Goal: Task Accomplishment & Management: Manage account settings

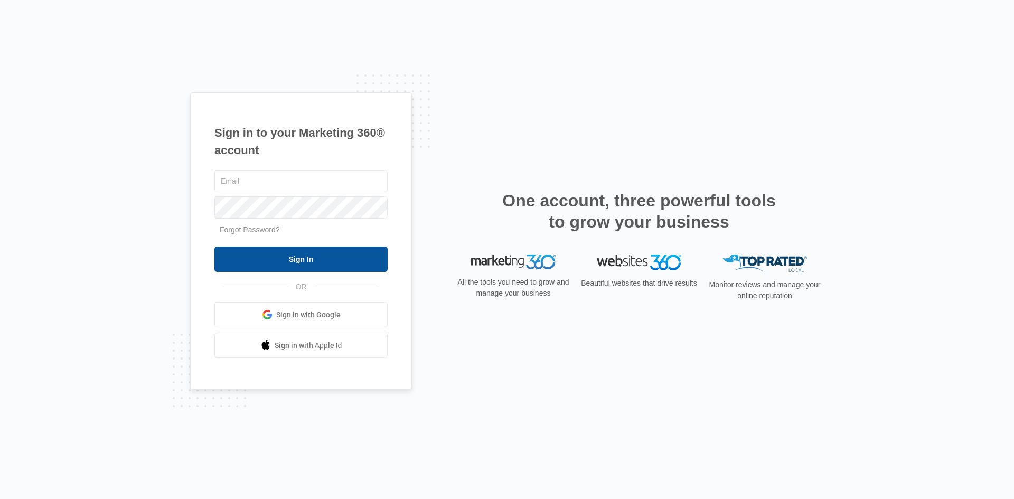
type input "[EMAIL_ADDRESS][PERSON_NAME][DOMAIN_NAME]"
click at [355, 252] on input "Sign In" at bounding box center [300, 259] width 173 height 25
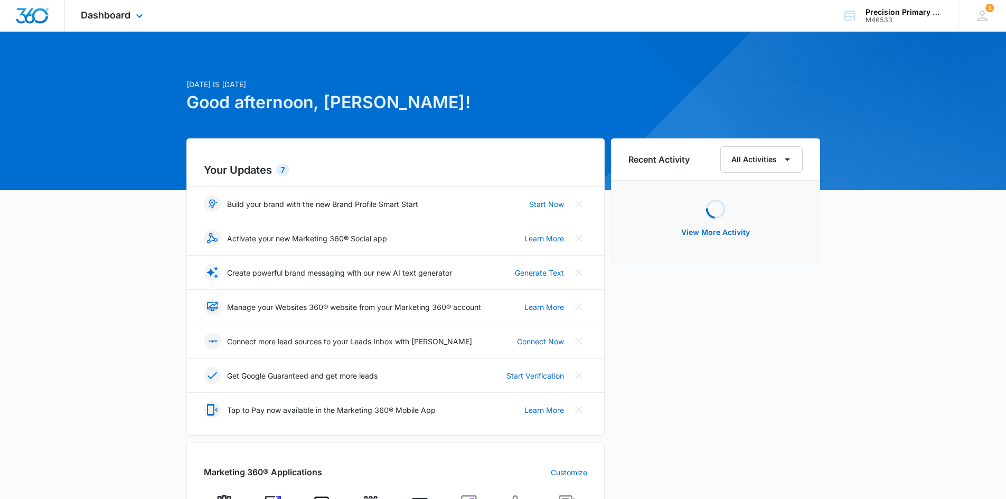
click at [117, 8] on div "Dashboard Apps Reputation Websites Forms CRM Email Social Payments POS Content …" at bounding box center [113, 15] width 97 height 31
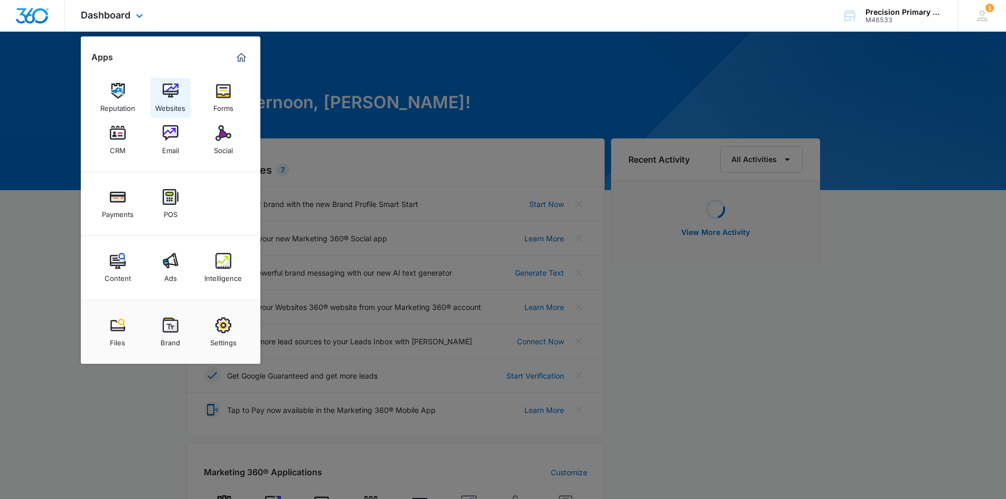
click at [176, 94] on img at bounding box center [171, 91] width 16 height 16
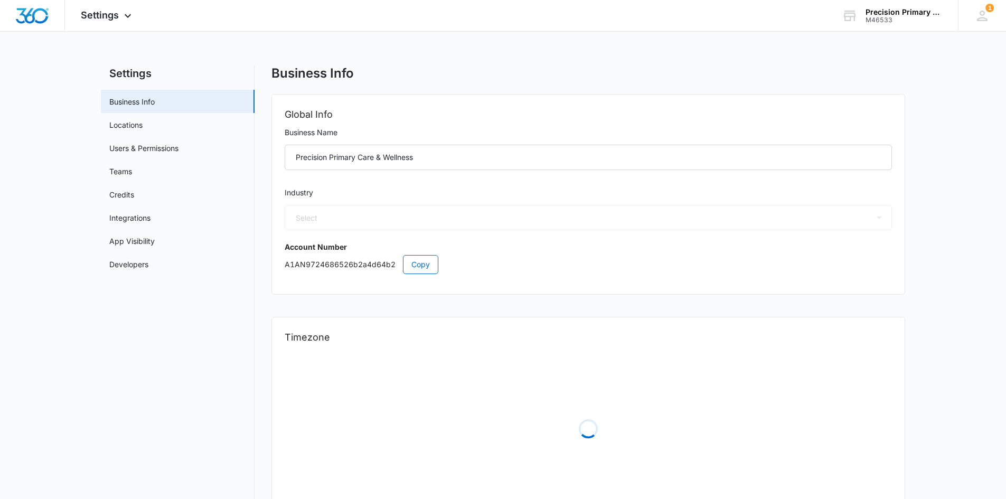
select select "14"
select select "US"
select select "[GEOGRAPHIC_DATA]/[US_STATE]/[GEOGRAPHIC_DATA]"
click at [114, 14] on span "Settings" at bounding box center [100, 15] width 38 height 11
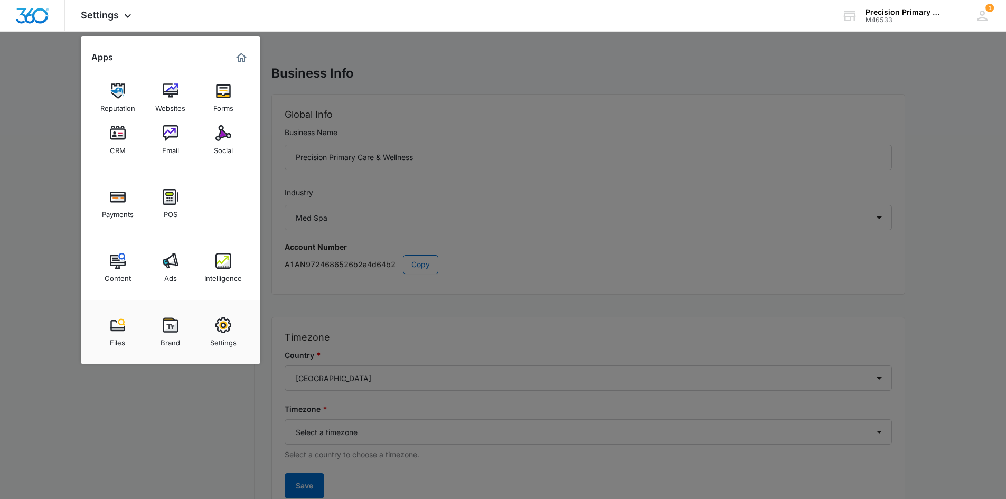
click at [60, 132] on div at bounding box center [503, 249] width 1006 height 499
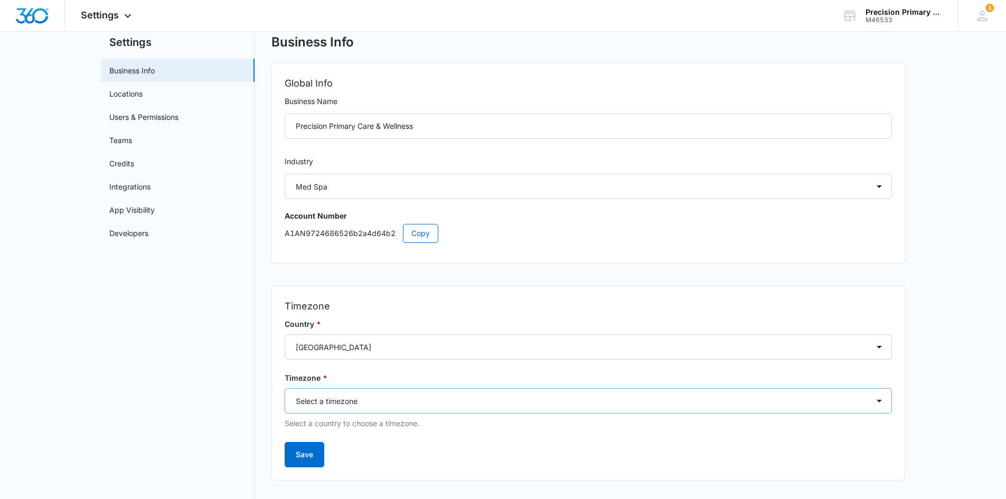
scroll to position [48, 0]
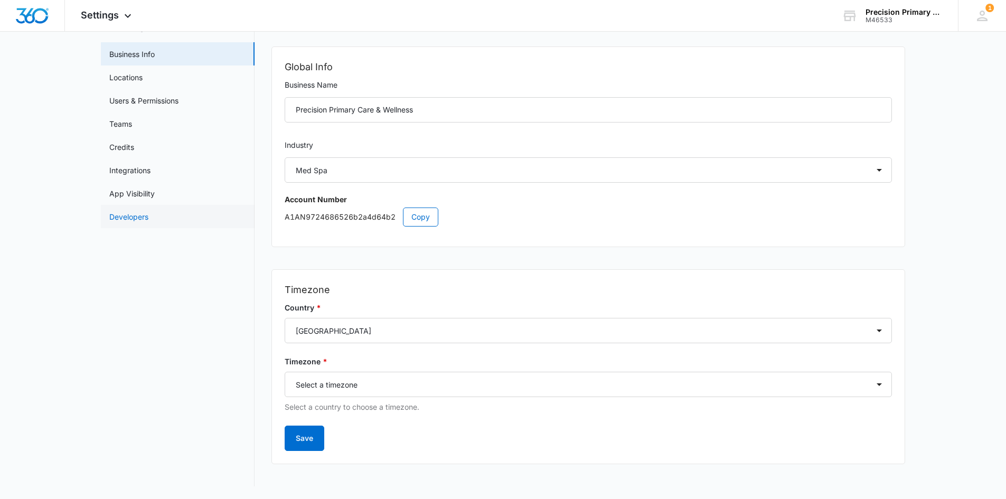
click at [135, 211] on link "Developers" at bounding box center [128, 216] width 39 height 11
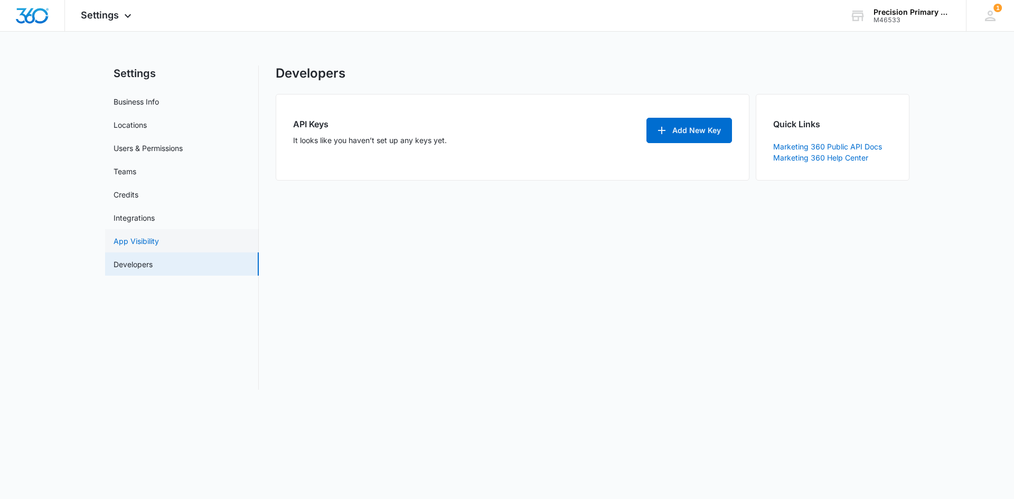
click at [138, 237] on link "App Visibility" at bounding box center [136, 240] width 45 height 11
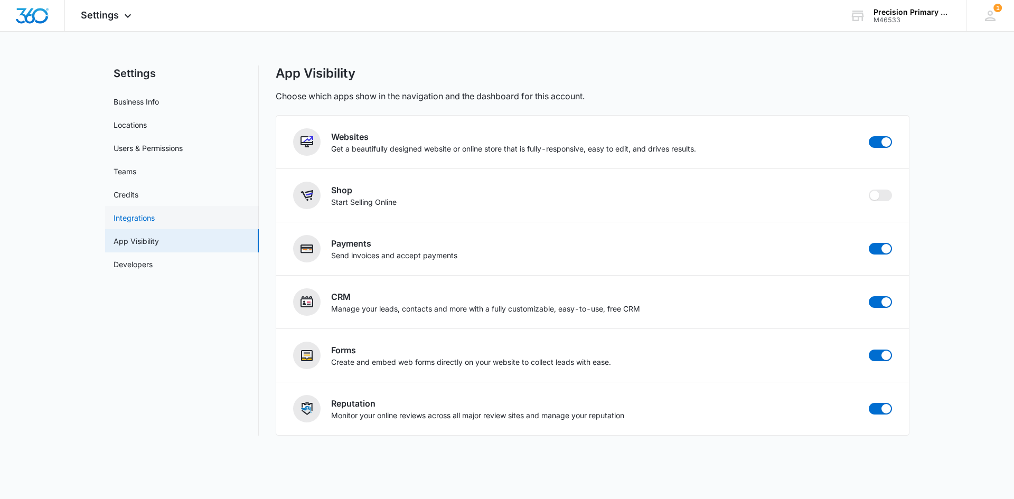
click at [138, 223] on link "Integrations" at bounding box center [134, 217] width 41 height 11
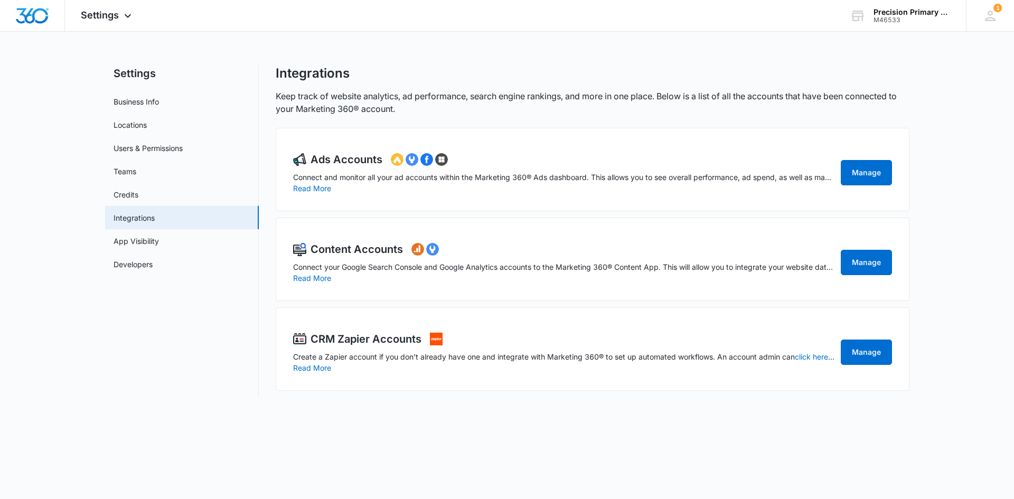
click at [895, 268] on div "Content Accounts Connect your Google Search Console and Google Analytics accoun…" at bounding box center [593, 259] width 634 height 83
click at [882, 266] on link "Manage" at bounding box center [866, 262] width 51 height 25
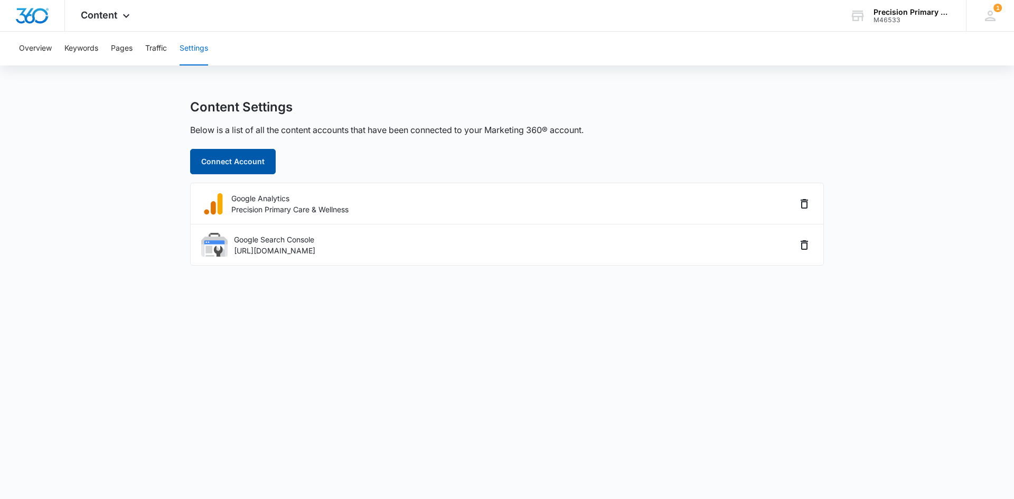
click at [256, 166] on button "Connect Account" at bounding box center [233, 161] width 86 height 25
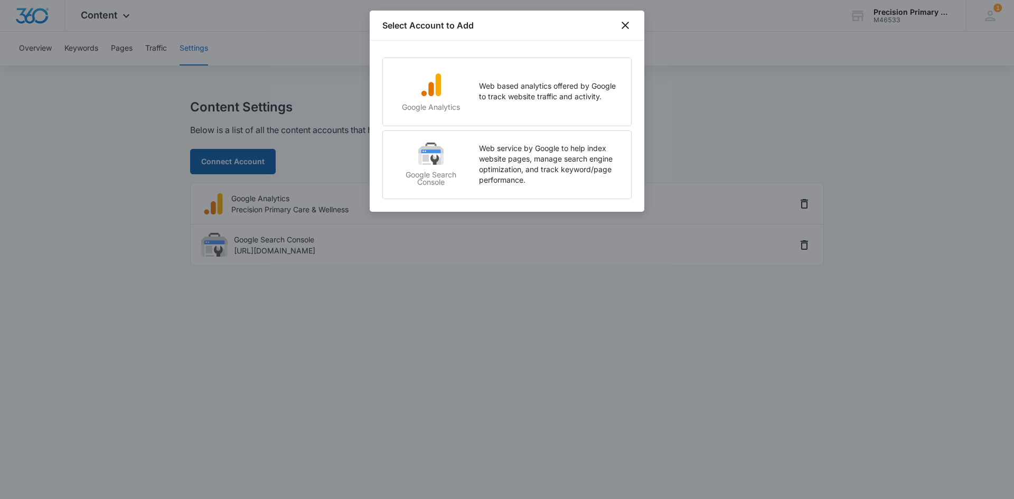
click at [256, 166] on div at bounding box center [507, 249] width 1014 height 499
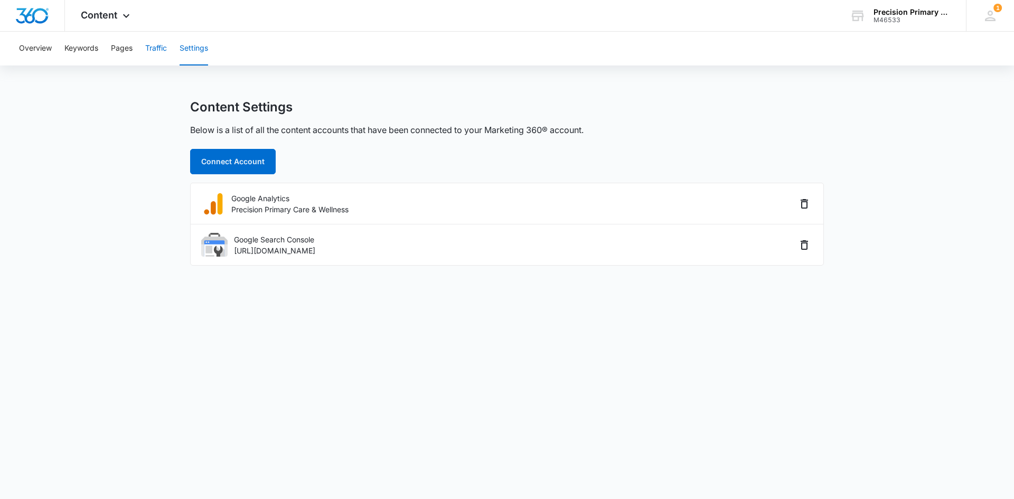
click at [161, 44] on button "Traffic" at bounding box center [156, 49] width 22 height 34
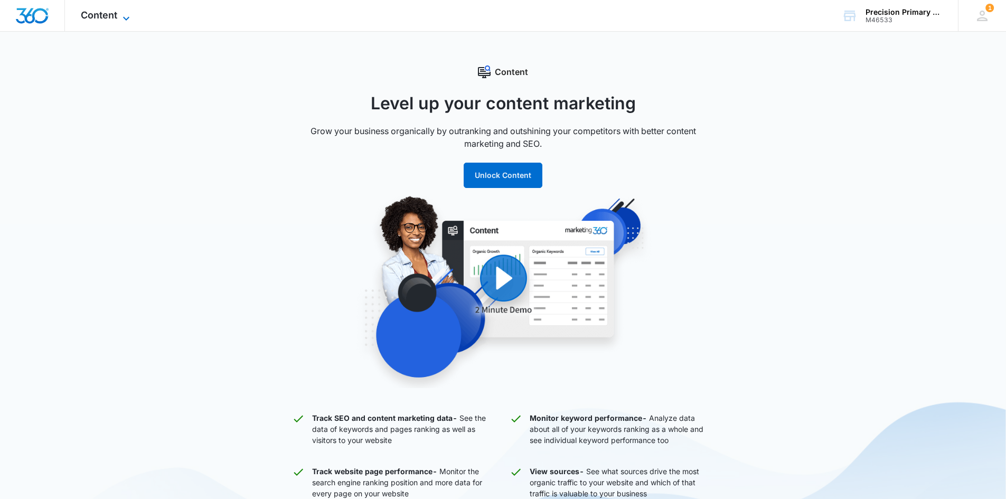
click at [97, 18] on span "Content" at bounding box center [99, 15] width 36 height 11
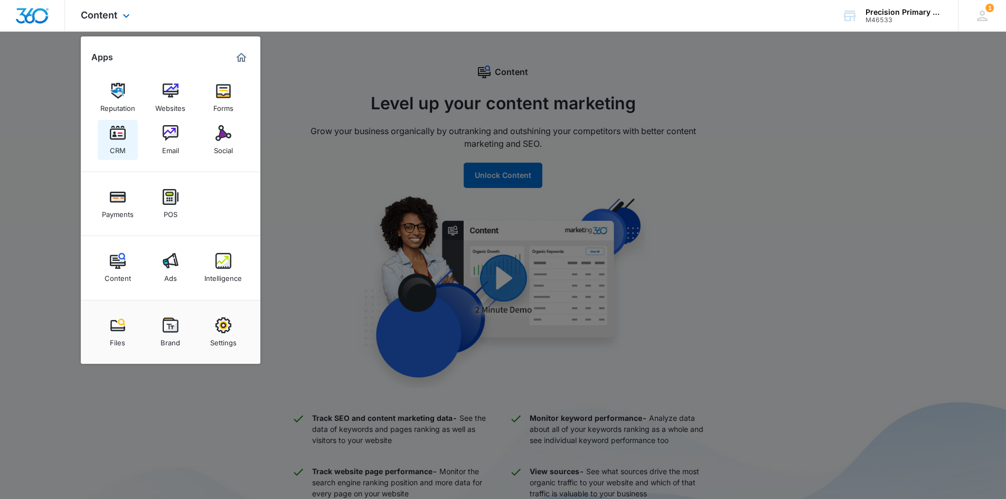
click at [115, 138] on img at bounding box center [118, 133] width 16 height 16
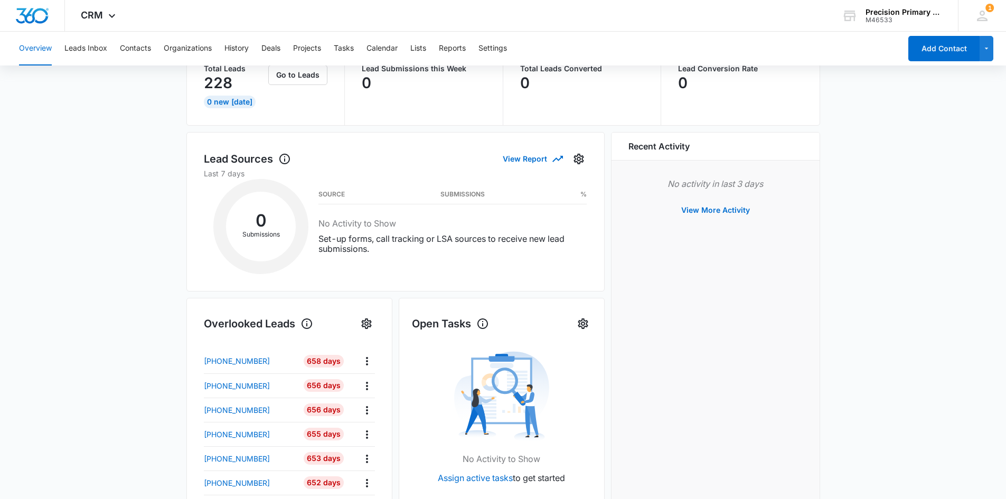
scroll to position [106, 0]
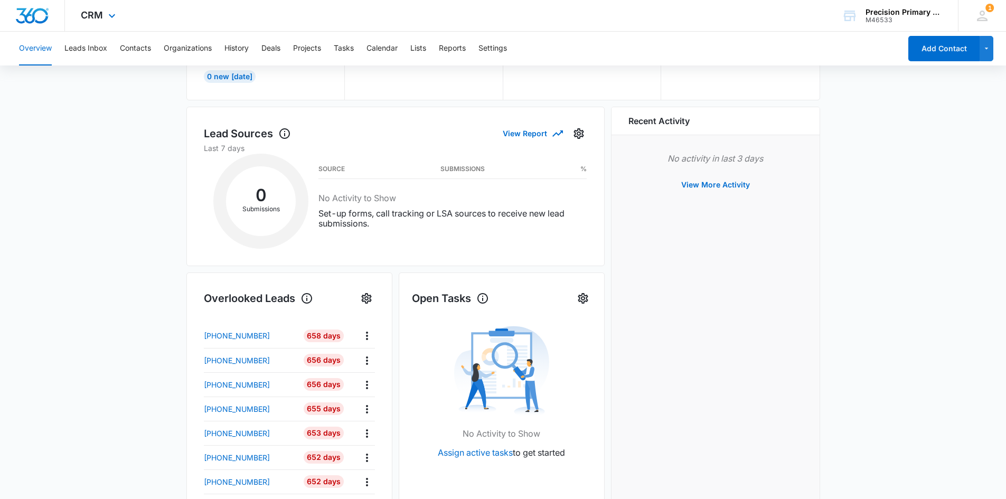
click at [98, 21] on div "CRM Apps Reputation Websites Forms CRM Email Social Payments POS Content Ads In…" at bounding box center [99, 15] width 69 height 31
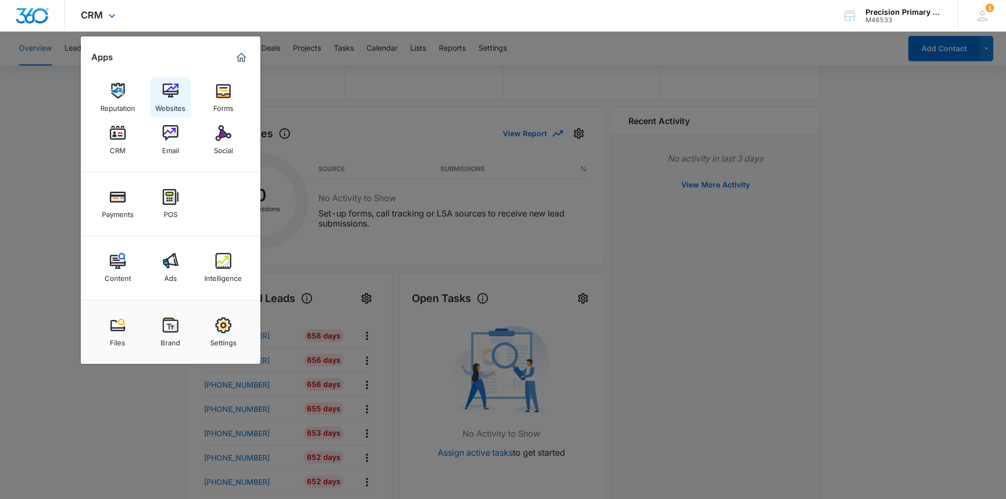
click at [163, 100] on div "Websites" at bounding box center [170, 106] width 30 height 14
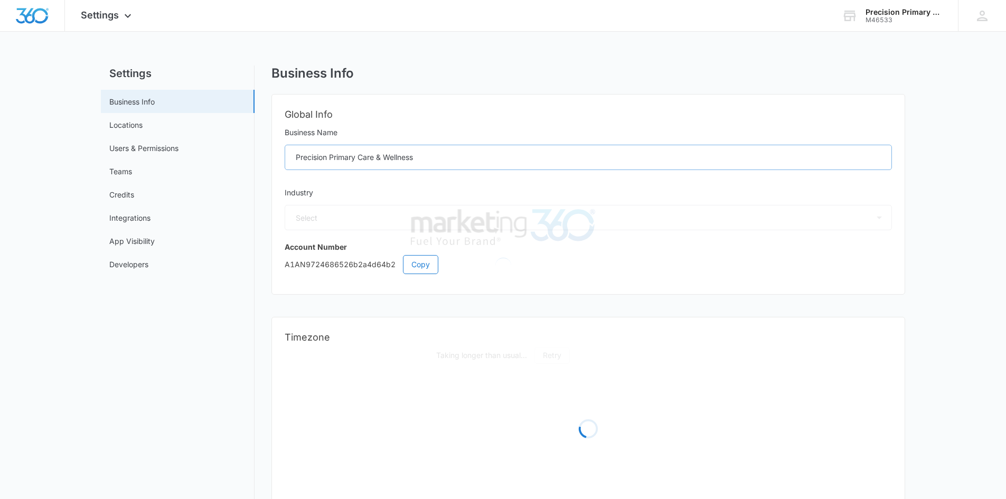
select select "14"
select select "US"
select select "[GEOGRAPHIC_DATA]/[US_STATE]/[GEOGRAPHIC_DATA]"
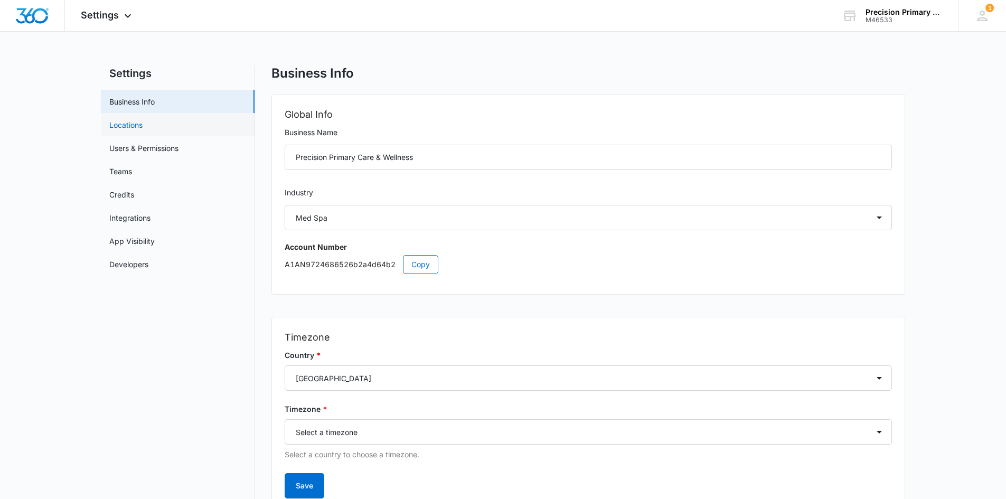
click at [134, 120] on link "Locations" at bounding box center [125, 124] width 33 height 11
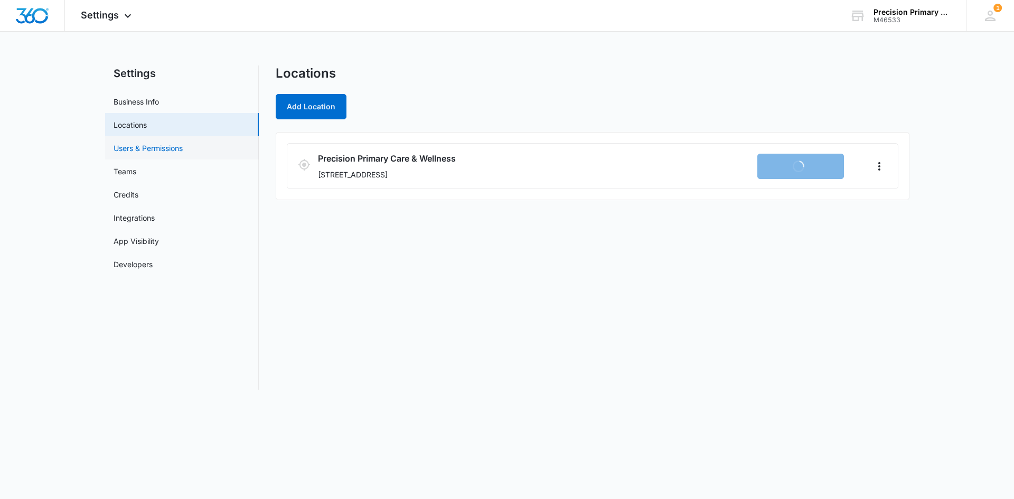
click at [134, 146] on link "Users & Permissions" at bounding box center [148, 148] width 69 height 11
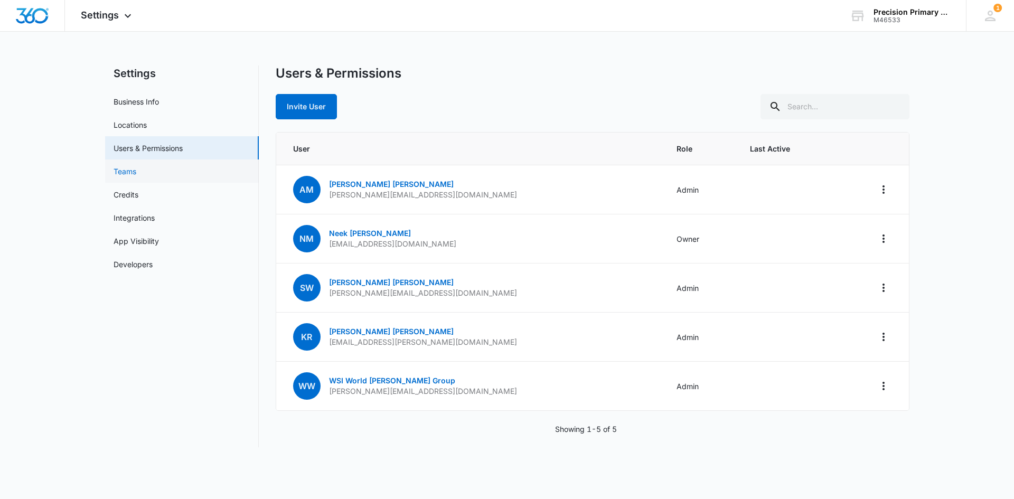
click at [134, 177] on link "Teams" at bounding box center [125, 171] width 23 height 11
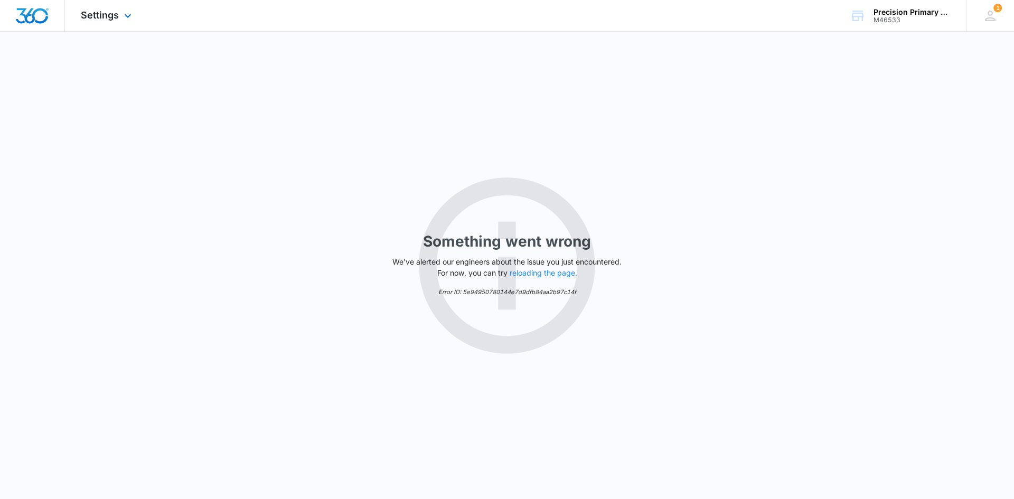
click at [109, 23] on div "Settings Apps Reputation Websites Forms CRM Email Social Payments POS Content A…" at bounding box center [107, 15] width 85 height 31
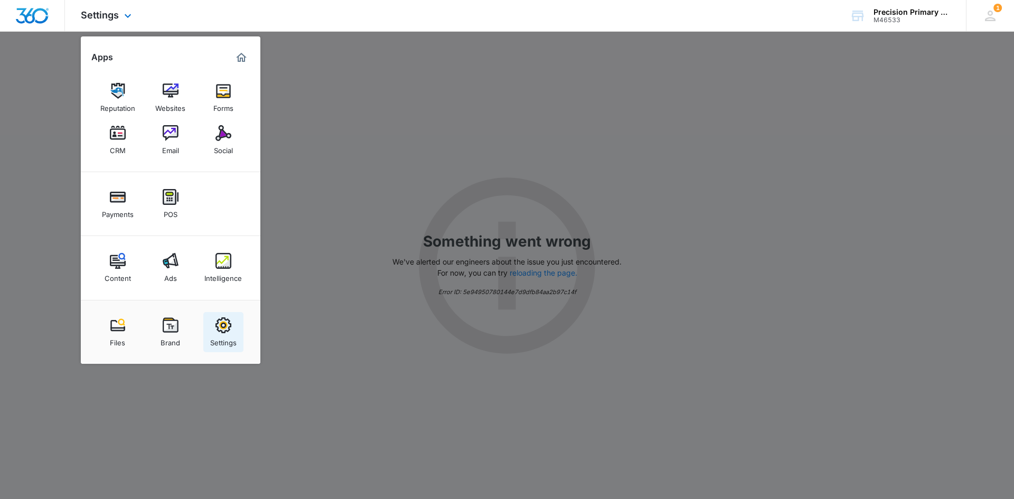
click at [225, 321] on img at bounding box center [223, 325] width 16 height 16
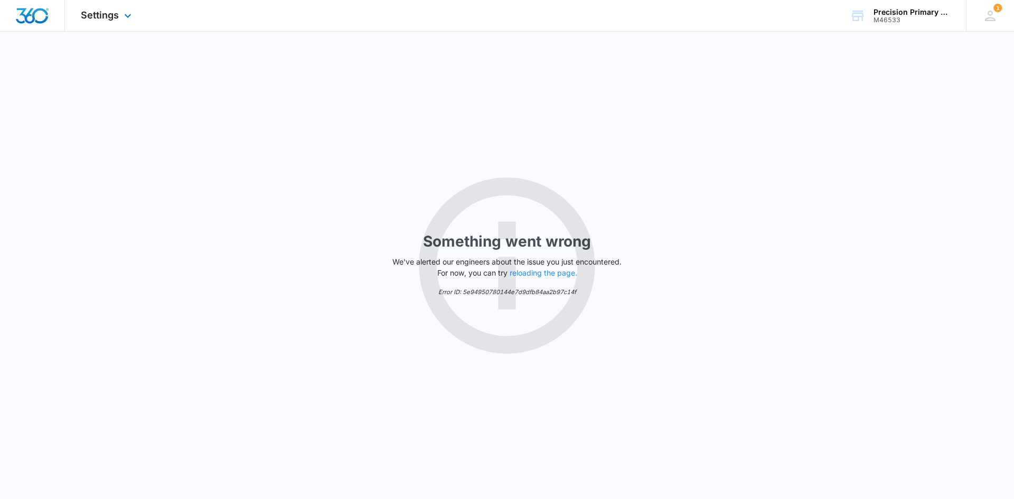
select select "14"
select select "US"
select select "[GEOGRAPHIC_DATA]/[US_STATE]/[GEOGRAPHIC_DATA]"
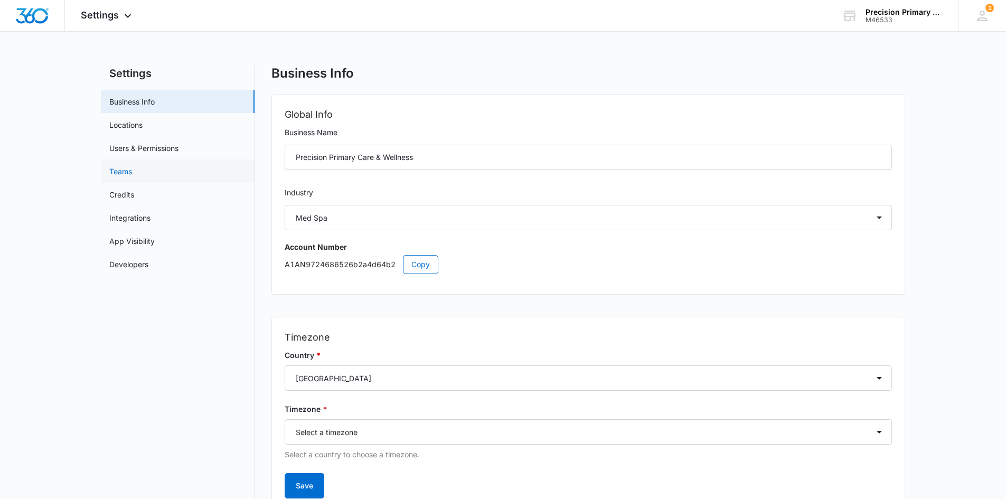
click at [132, 171] on link "Teams" at bounding box center [120, 171] width 23 height 11
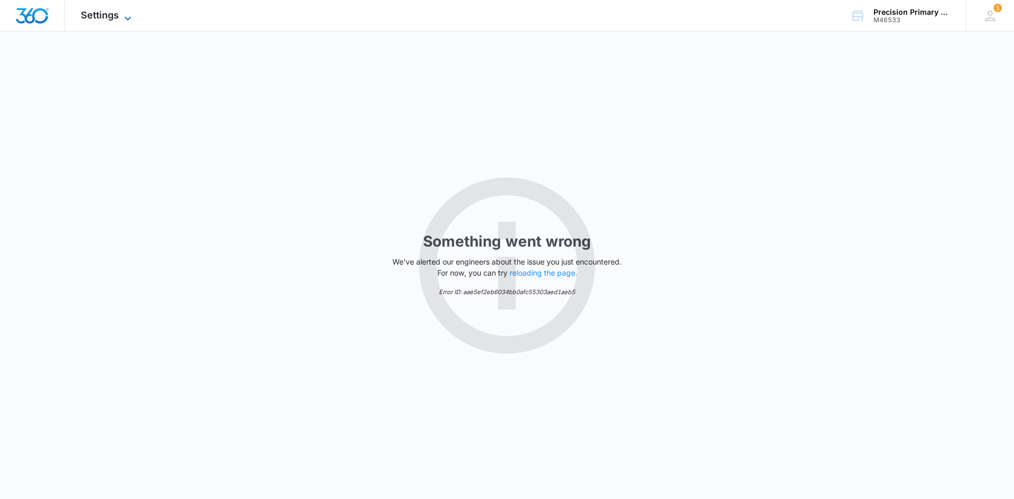
click at [118, 14] on span "Settings" at bounding box center [100, 15] width 38 height 11
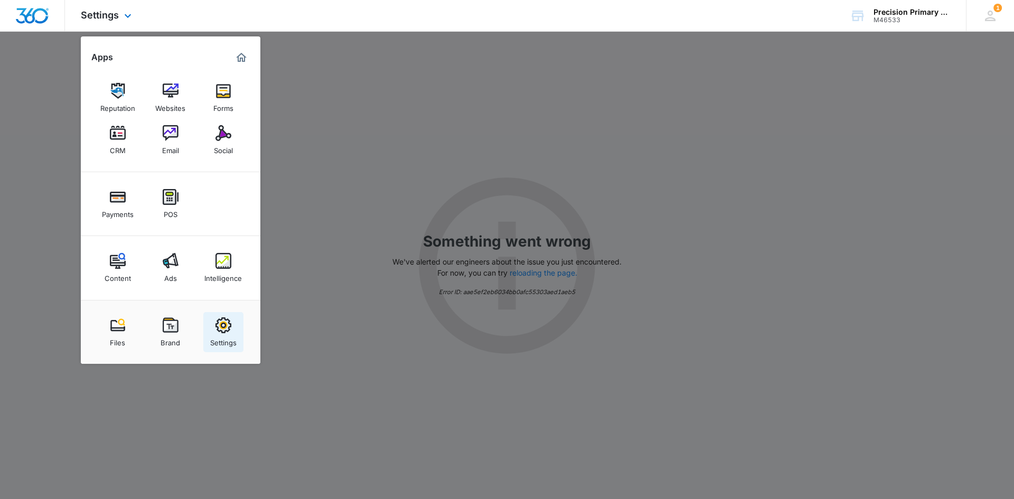
click at [211, 332] on link "Settings" at bounding box center [223, 332] width 40 height 40
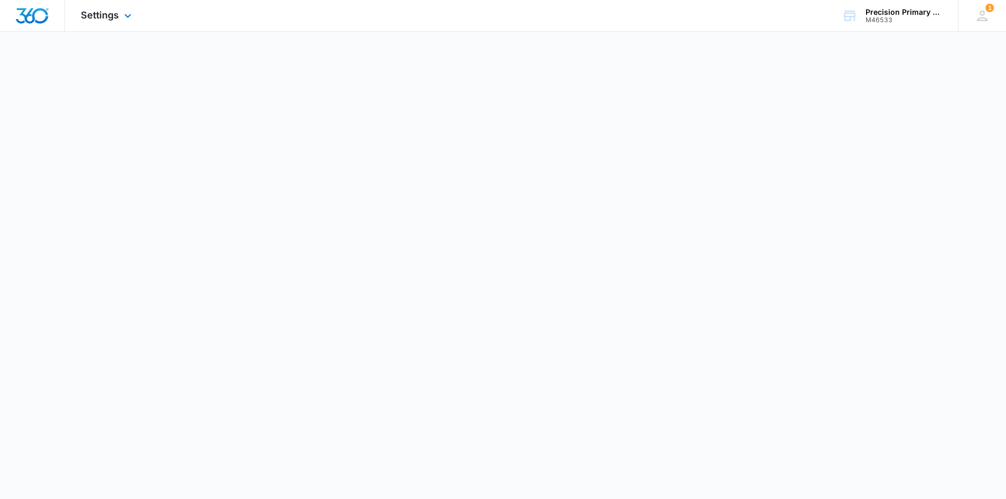
select select "14"
select select "US"
select select "[GEOGRAPHIC_DATA]/[US_STATE]/[GEOGRAPHIC_DATA]"
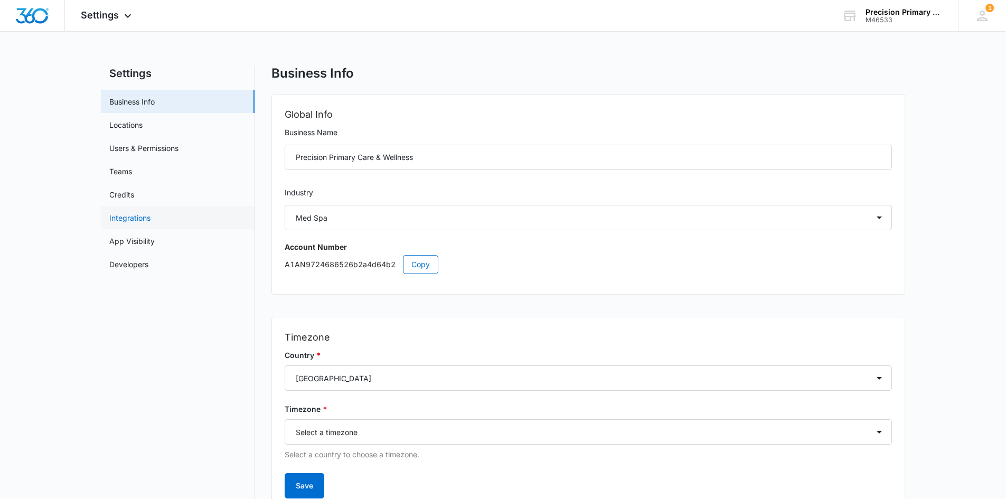
click at [124, 212] on link "Integrations" at bounding box center [129, 217] width 41 height 11
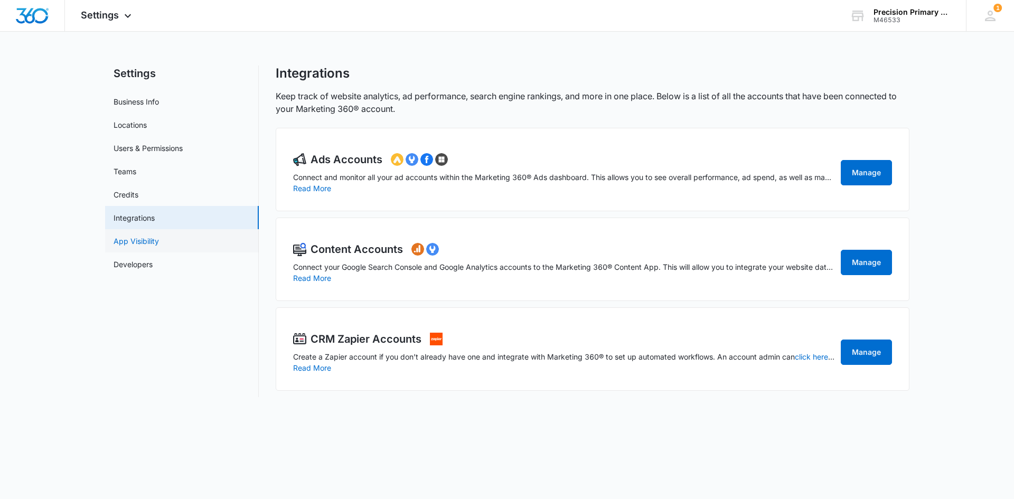
click at [131, 235] on link "App Visibility" at bounding box center [136, 240] width 45 height 11
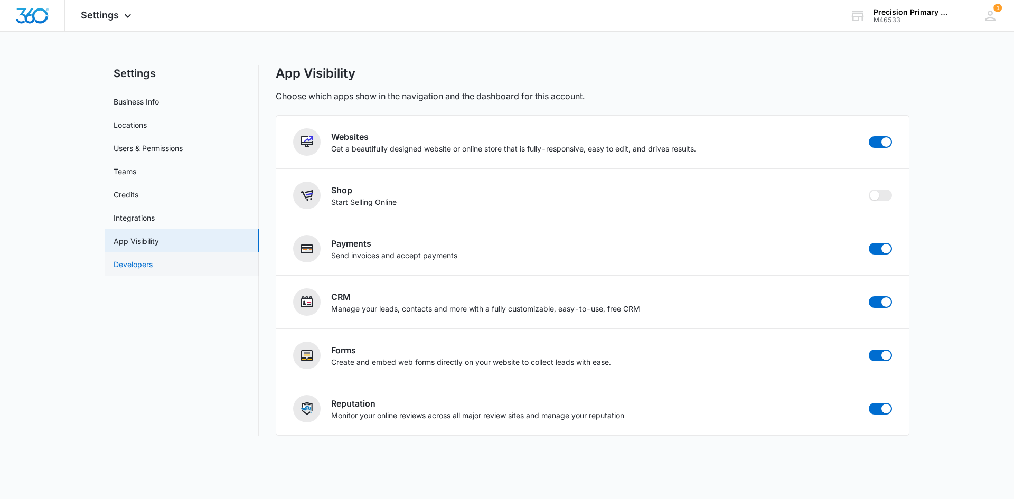
click at [145, 270] on link "Developers" at bounding box center [133, 264] width 39 height 11
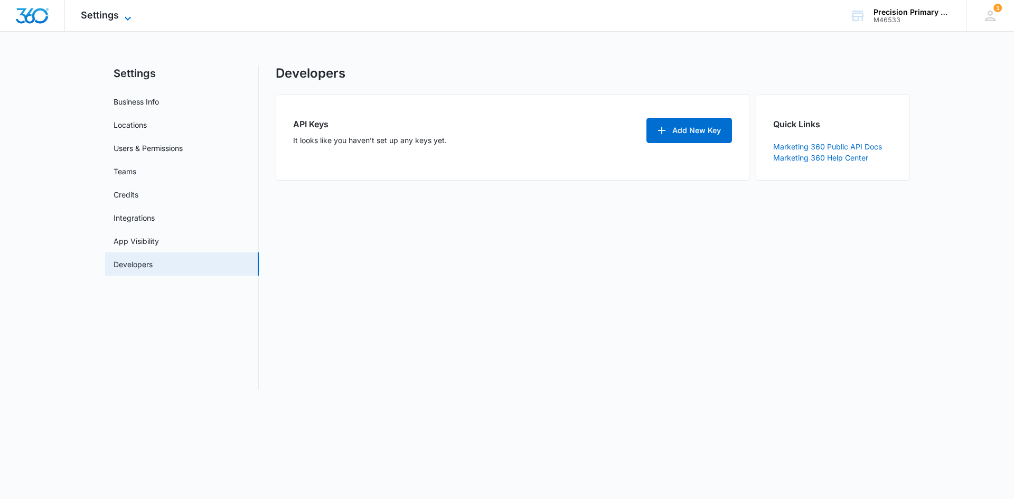
click at [114, 11] on span "Settings" at bounding box center [100, 15] width 38 height 11
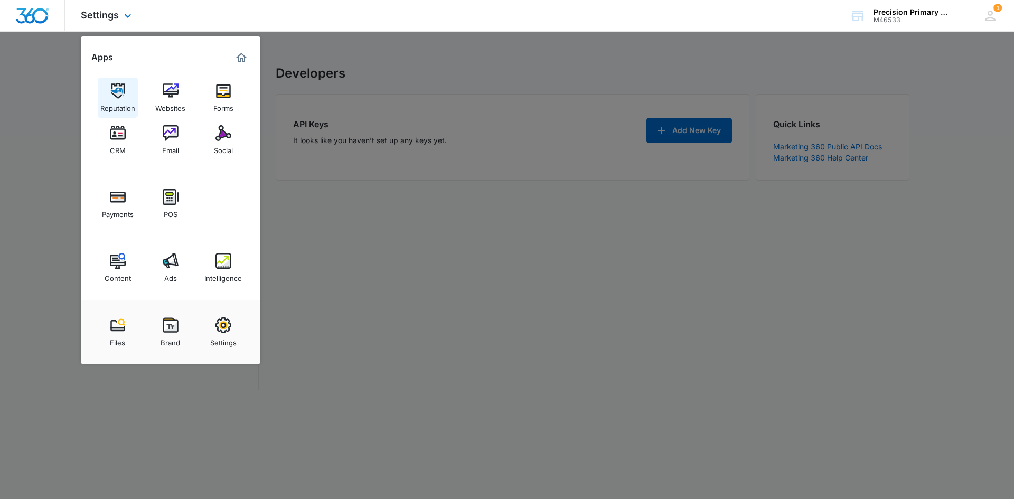
click at [114, 96] on img at bounding box center [118, 91] width 16 height 16
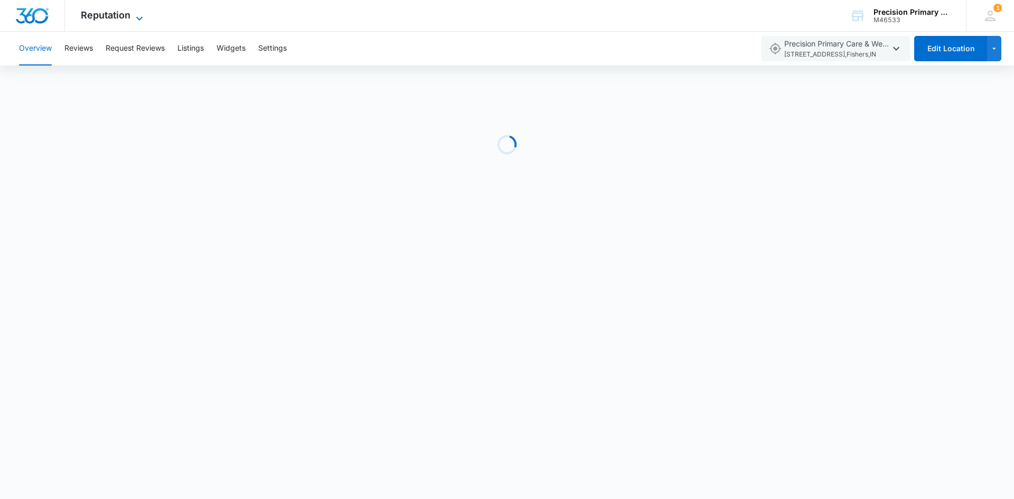
click at [123, 18] on span "Reputation" at bounding box center [106, 15] width 50 height 11
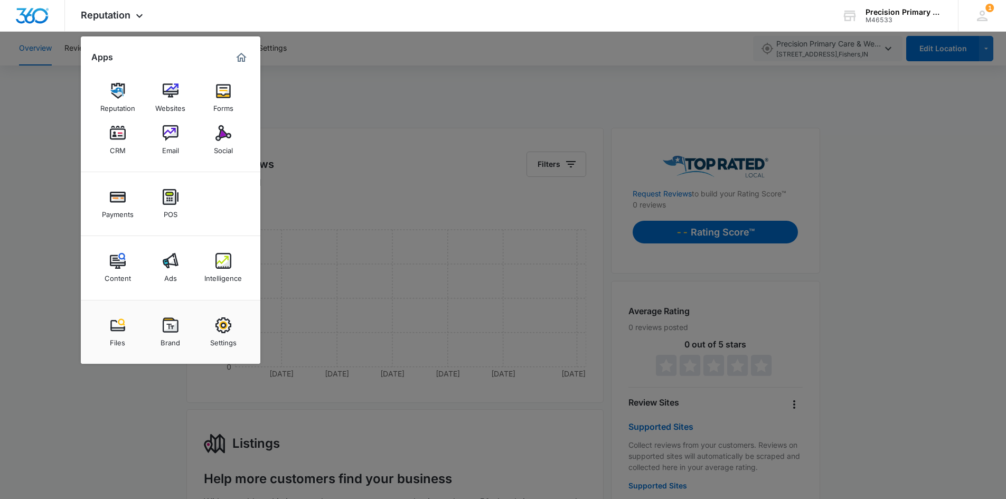
click at [24, 100] on div at bounding box center [503, 249] width 1006 height 499
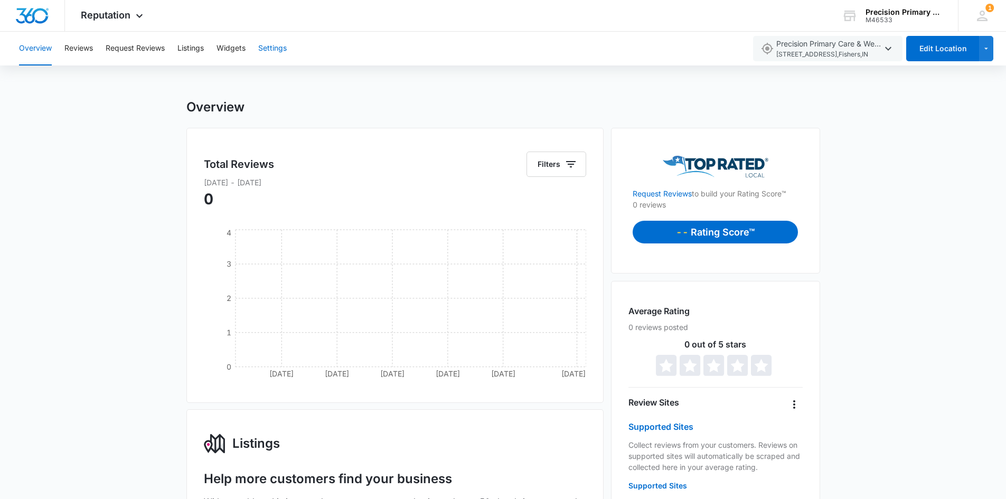
click at [271, 47] on button "Settings" at bounding box center [272, 49] width 29 height 34
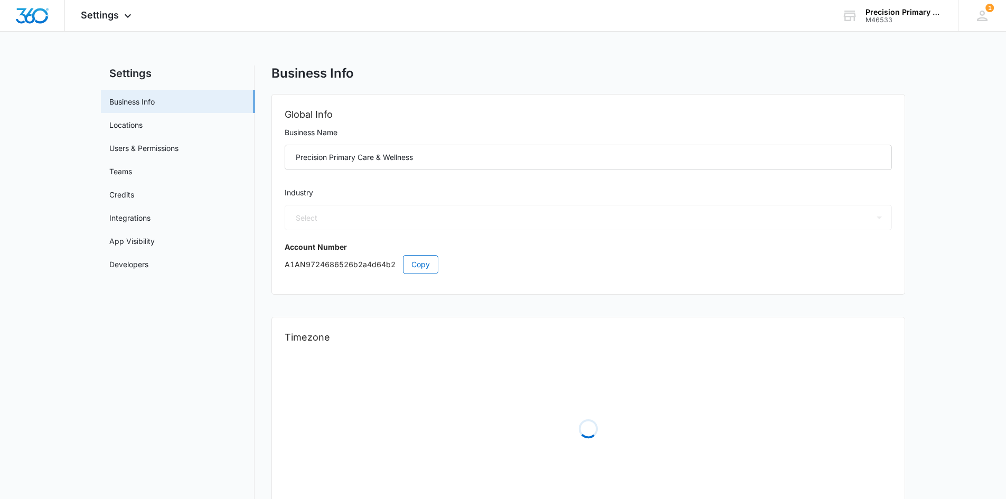
select select "US"
select select "[GEOGRAPHIC_DATA]/[US_STATE]/[GEOGRAPHIC_DATA]"
select select "14"
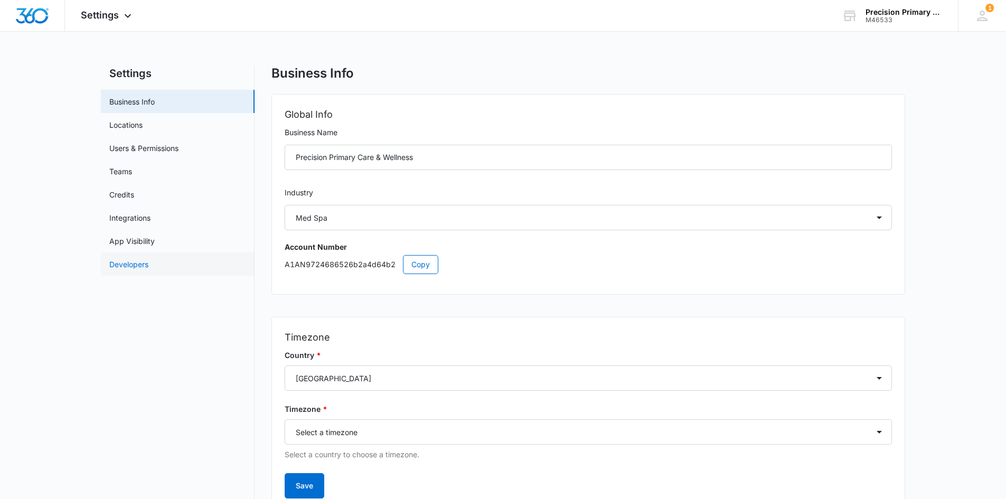
click at [143, 263] on link "Developers" at bounding box center [128, 264] width 39 height 11
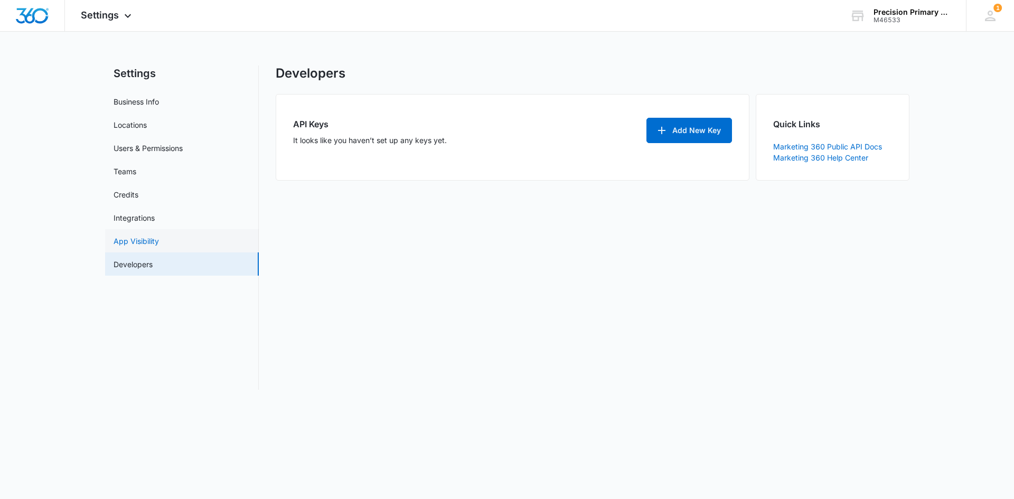
click at [143, 235] on link "App Visibility" at bounding box center [136, 240] width 45 height 11
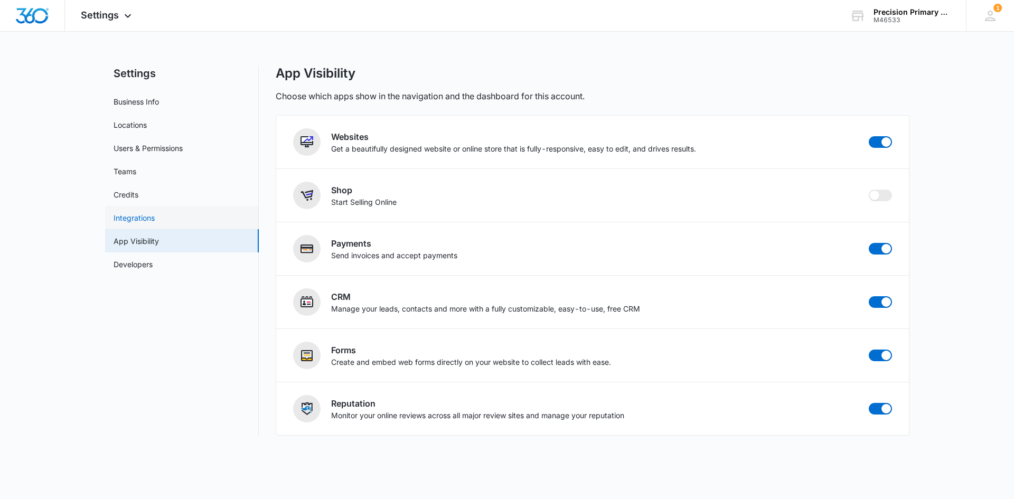
click at [144, 219] on link "Integrations" at bounding box center [134, 217] width 41 height 11
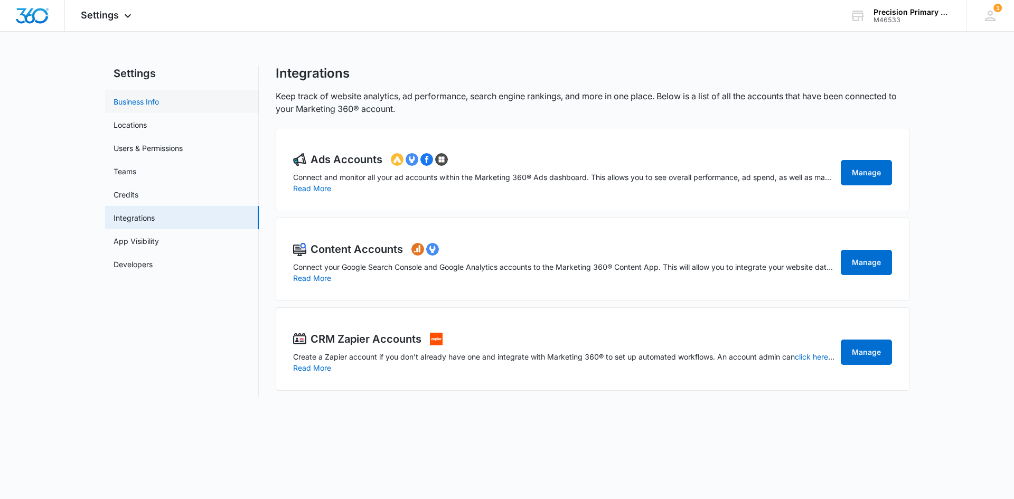
click at [155, 107] on link "Business Info" at bounding box center [136, 101] width 45 height 11
select select "14"
select select "US"
select select "[GEOGRAPHIC_DATA]/[US_STATE]/[GEOGRAPHIC_DATA]"
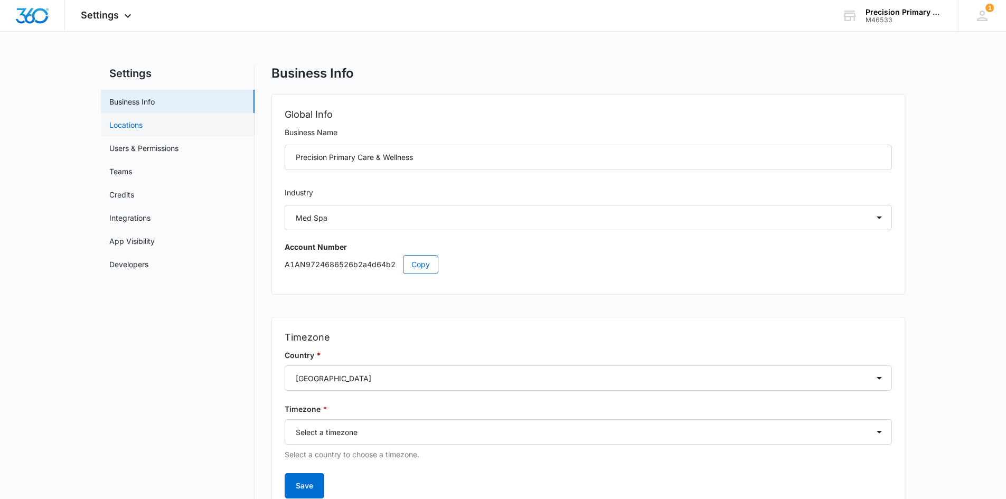
click at [143, 128] on link "Locations" at bounding box center [125, 124] width 33 height 11
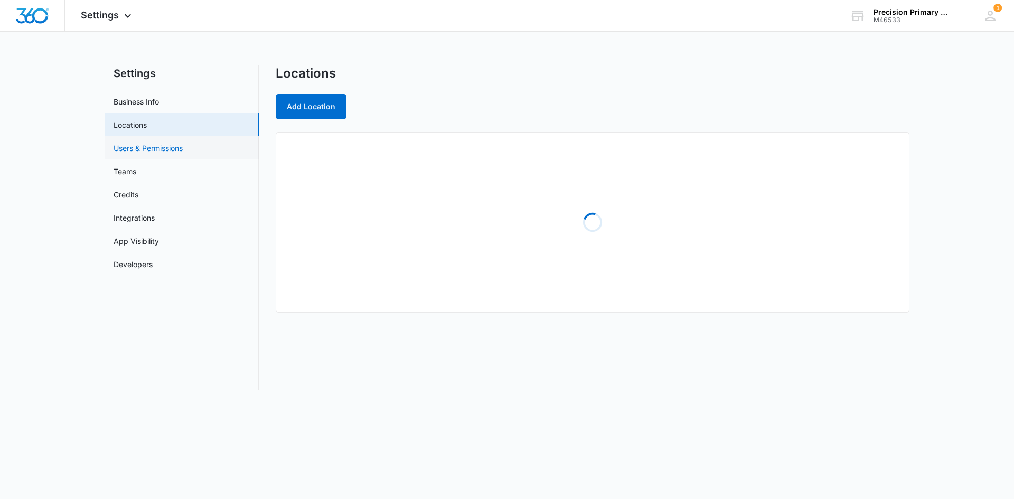
click at [161, 145] on link "Users & Permissions" at bounding box center [148, 148] width 69 height 11
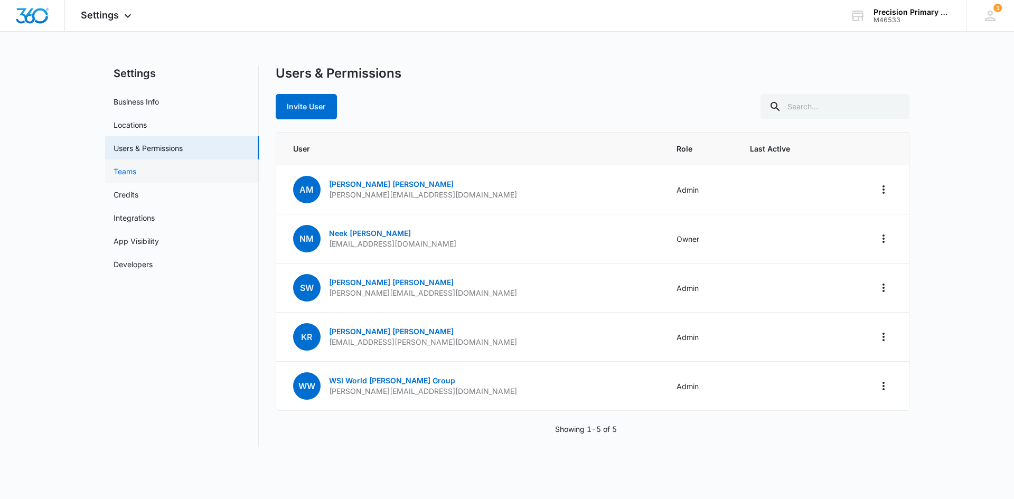
click at [136, 173] on link "Teams" at bounding box center [125, 171] width 23 height 11
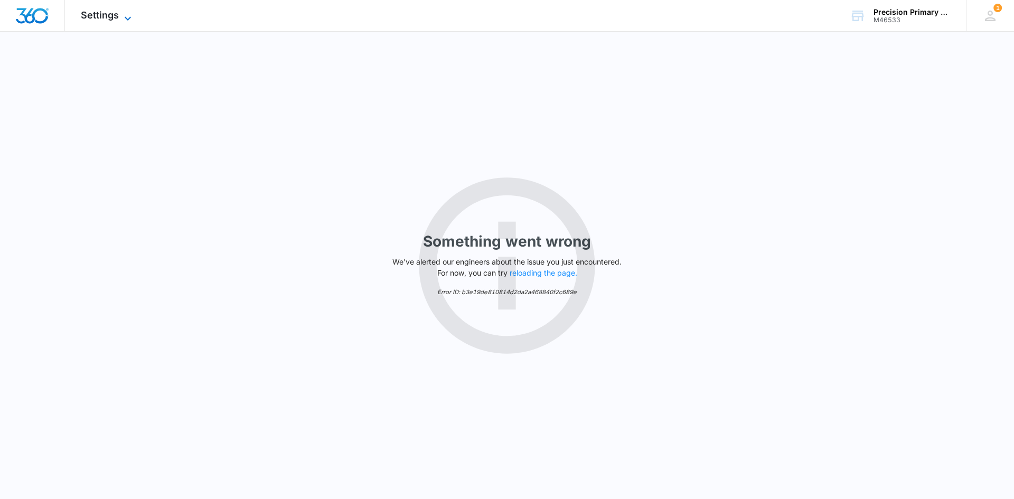
click at [91, 20] on span "Settings" at bounding box center [100, 15] width 38 height 11
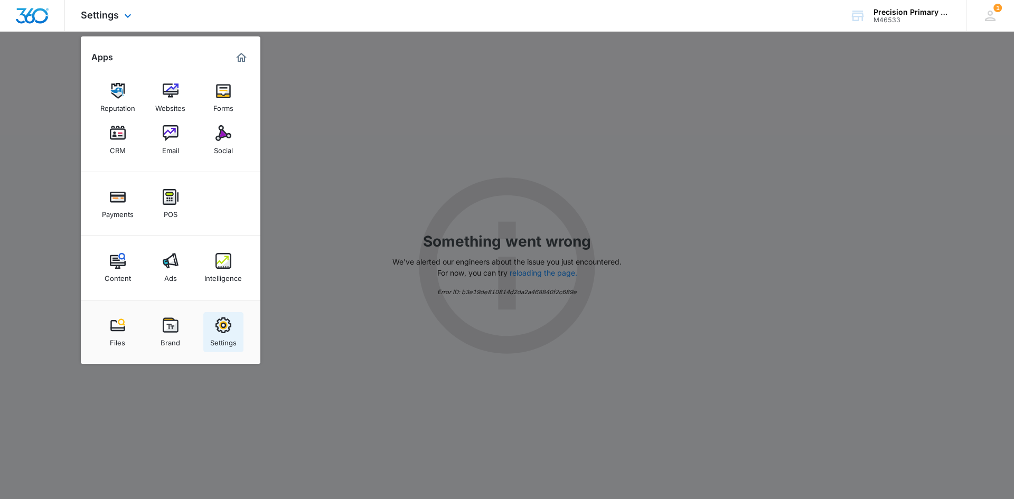
click at [218, 342] on div "Settings" at bounding box center [223, 340] width 26 height 14
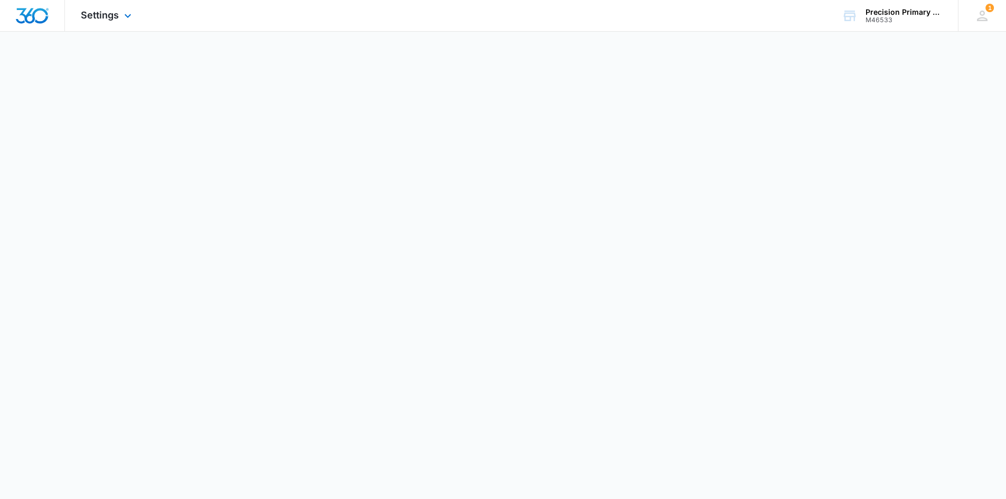
select select "14"
select select "US"
select select "[GEOGRAPHIC_DATA]/[US_STATE]/[GEOGRAPHIC_DATA]"
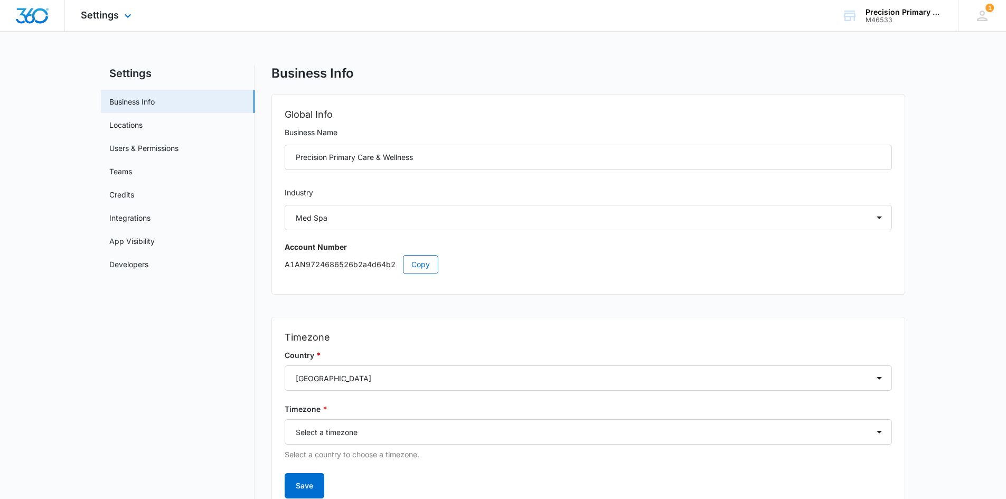
click at [111, 22] on div "Settings Apps Reputation Websites Forms CRM Email Social Payments POS Content A…" at bounding box center [107, 15] width 85 height 31
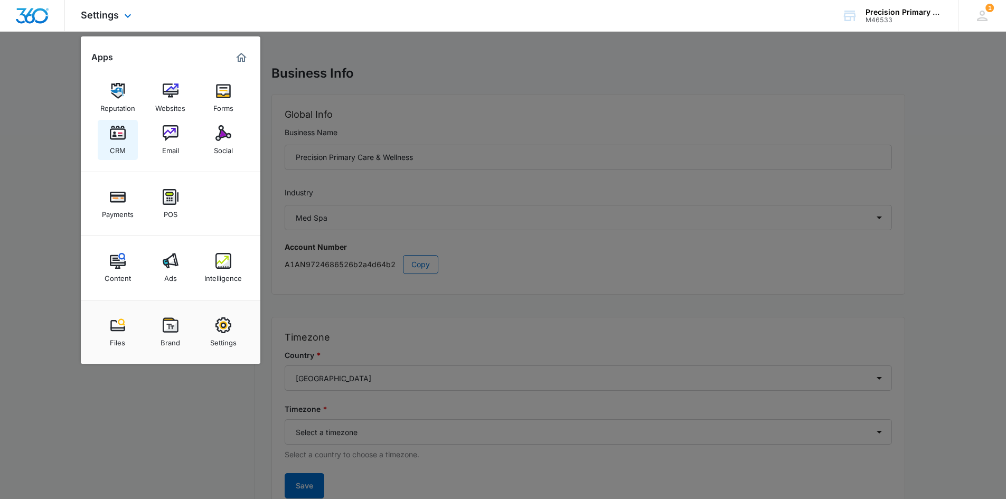
click at [129, 126] on link "CRM" at bounding box center [118, 140] width 40 height 40
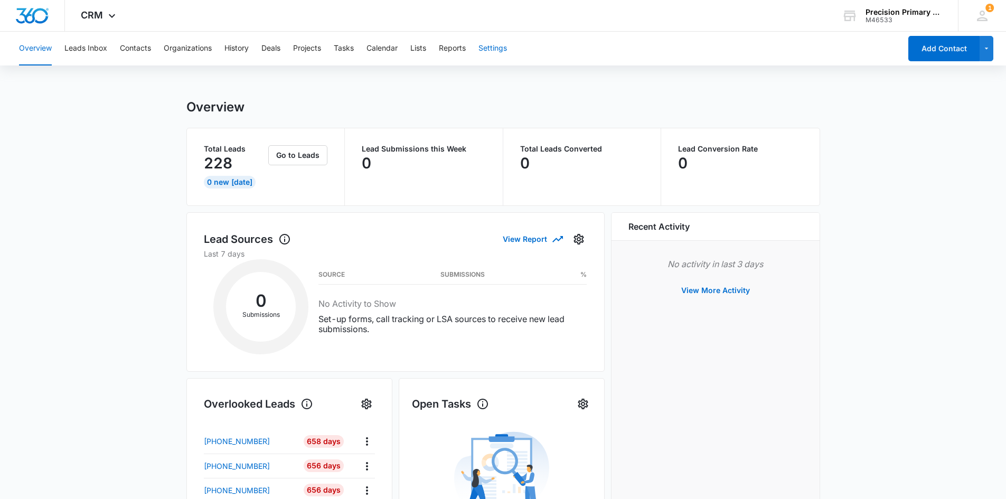
click at [506, 53] on button "Settings" at bounding box center [492, 49] width 29 height 34
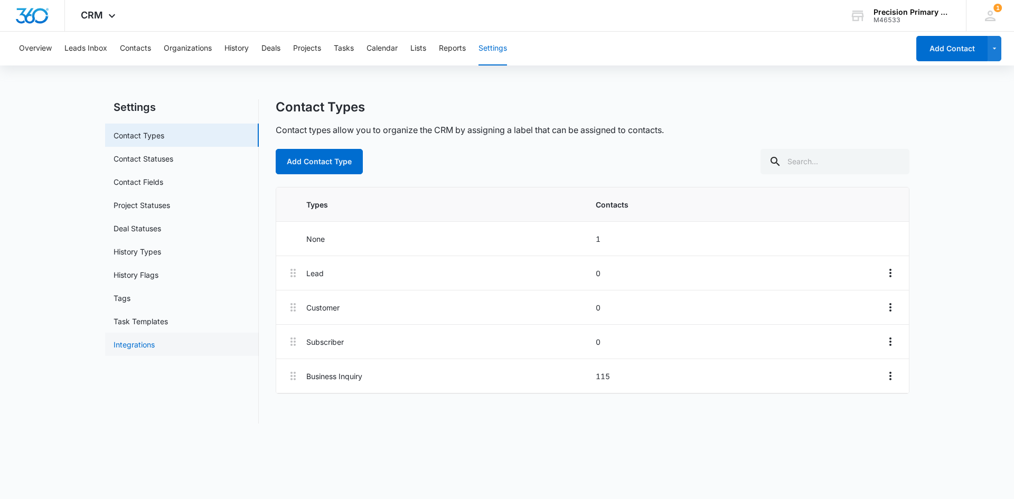
click at [155, 345] on link "Integrations" at bounding box center [134, 344] width 41 height 11
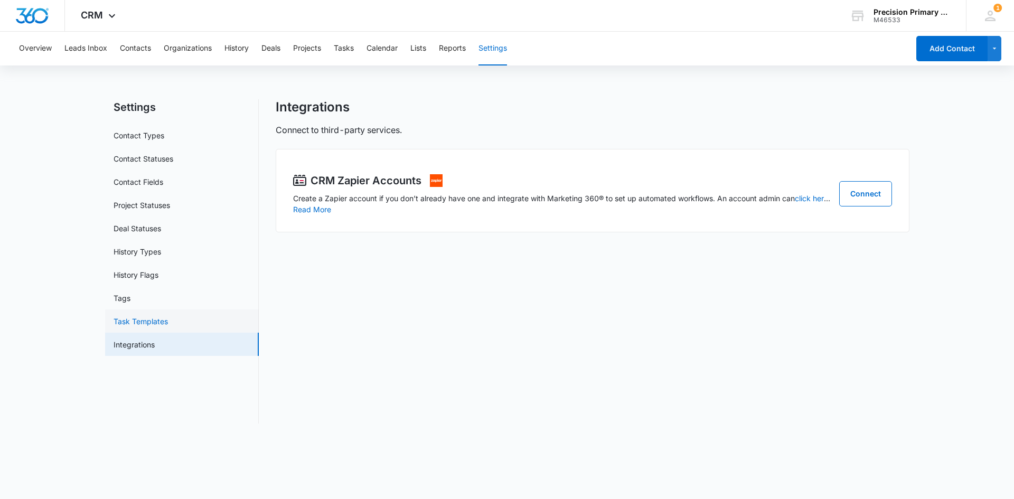
click at [168, 323] on link "Task Templates" at bounding box center [141, 321] width 54 height 11
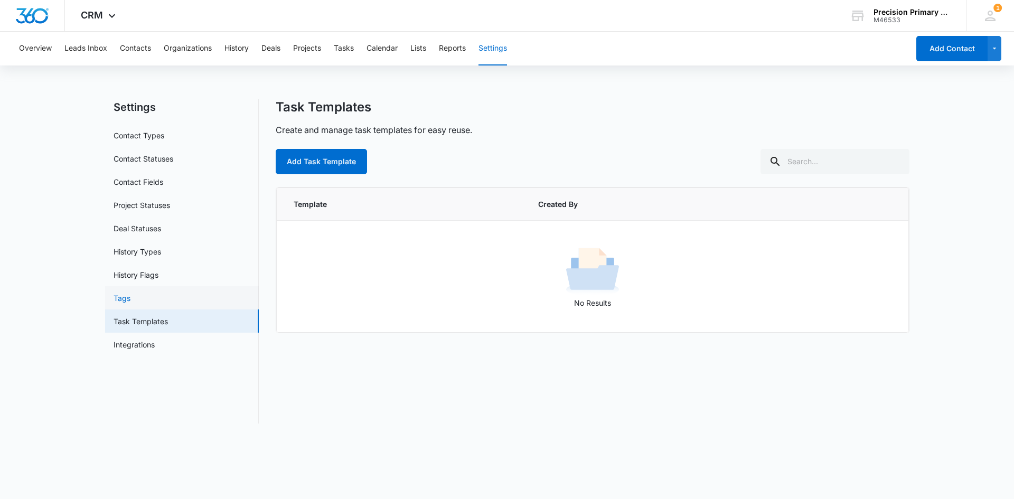
click at [130, 303] on link "Tags" at bounding box center [122, 297] width 17 height 11
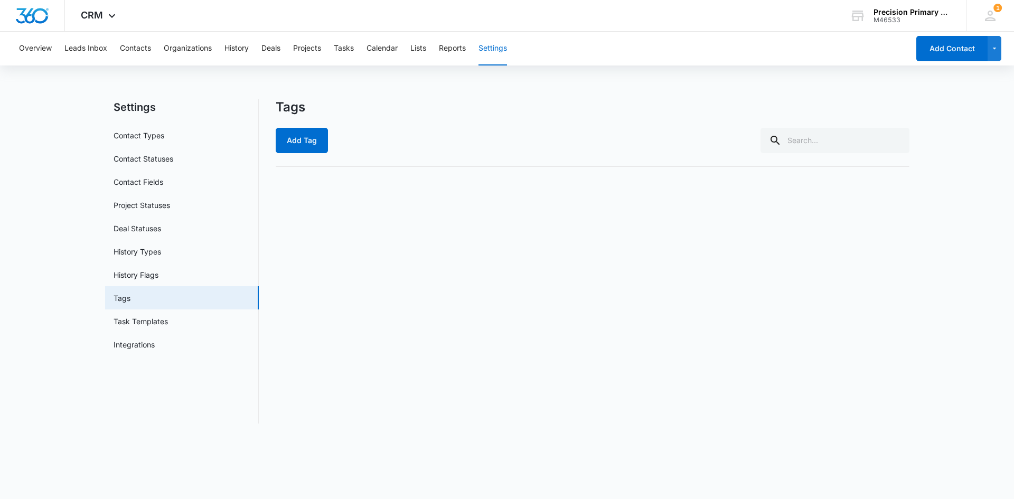
click at [334, 50] on div "Overview Leads Inbox Contacts Organizations History Deals Projects Tasks Calend…" at bounding box center [461, 49] width 896 height 34
click at [315, 50] on button "Projects" at bounding box center [307, 49] width 28 height 34
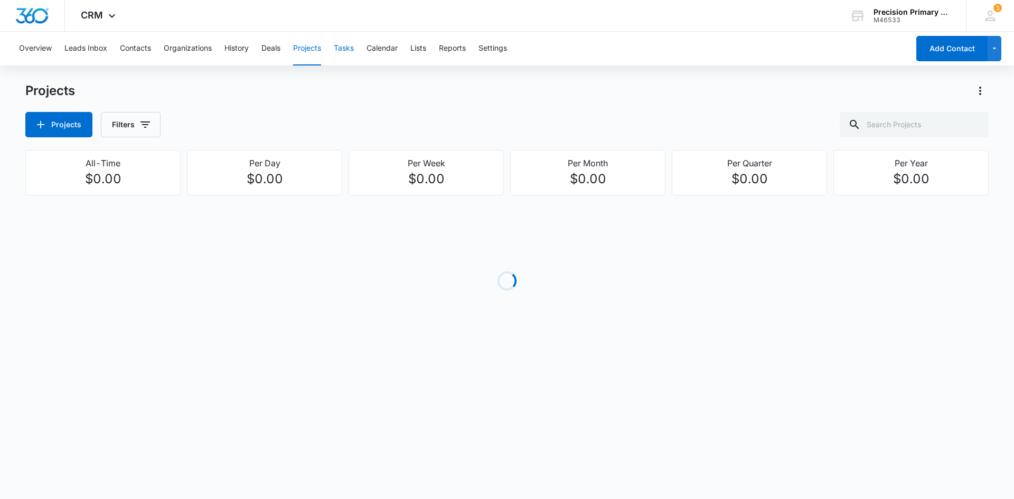
click at [337, 50] on button "Tasks" at bounding box center [344, 49] width 20 height 34
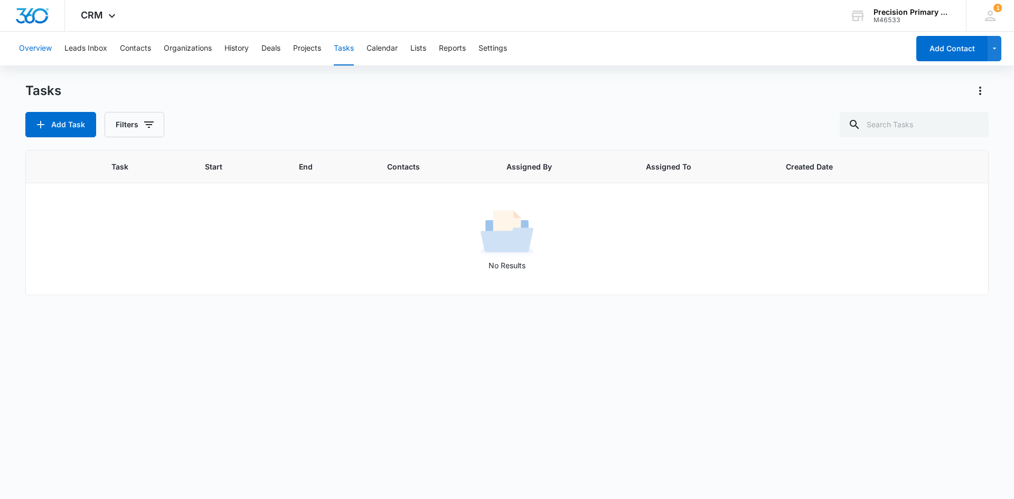
click at [37, 49] on button "Overview" at bounding box center [35, 49] width 33 height 34
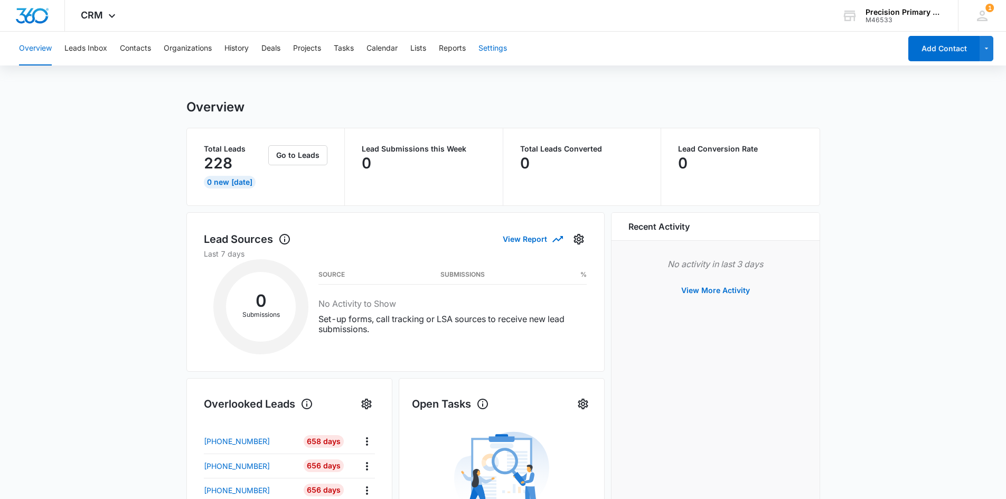
click at [503, 51] on button "Settings" at bounding box center [492, 49] width 29 height 34
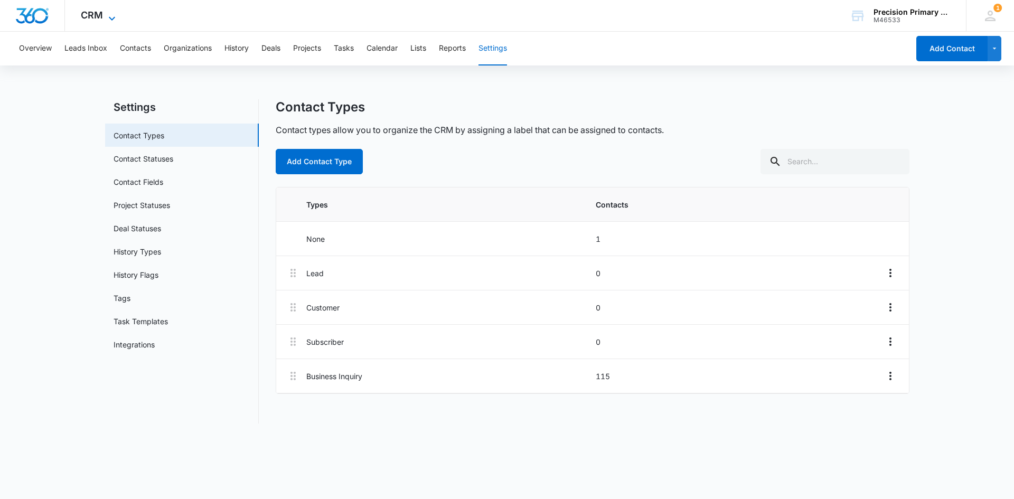
click at [100, 20] on span "CRM" at bounding box center [92, 15] width 22 height 11
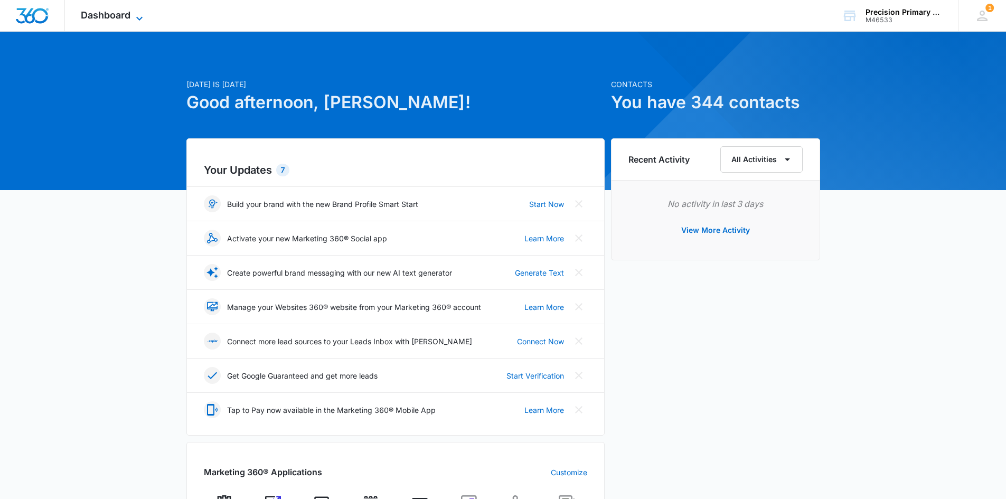
click at [92, 20] on span "Dashboard" at bounding box center [106, 15] width 50 height 11
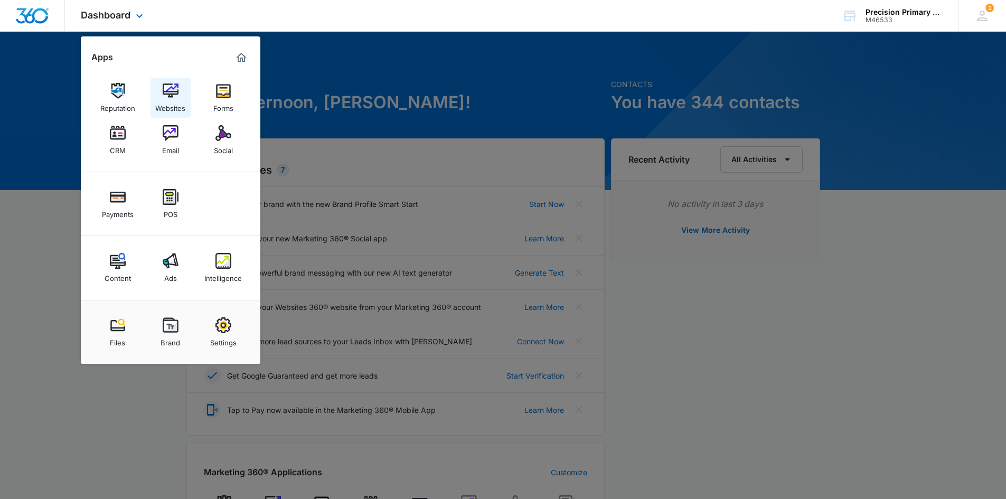
click at [163, 92] on img at bounding box center [171, 91] width 16 height 16
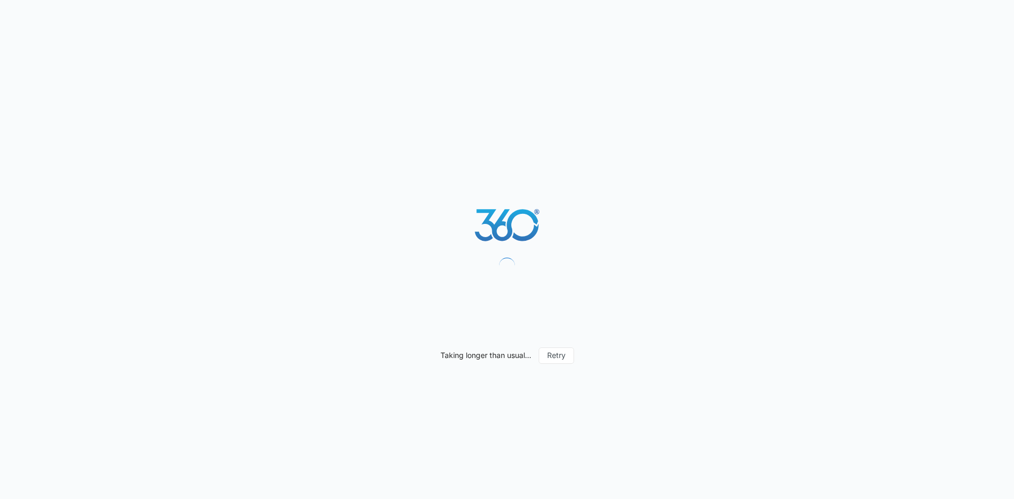
select select "14"
select select "US"
select select "[GEOGRAPHIC_DATA]/[US_STATE]/[GEOGRAPHIC_DATA]"
